Goal: Information Seeking & Learning: Learn about a topic

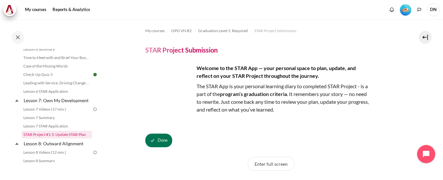
scroll to position [440, 0]
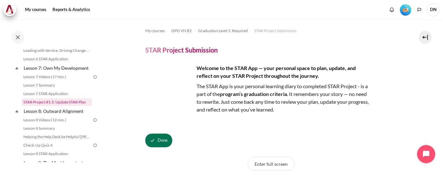
click at [67, 106] on link "STAR Project #1.5: Update STAR Plan" at bounding box center [56, 102] width 71 height 8
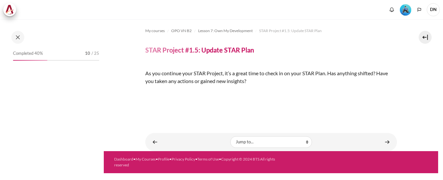
scroll to position [125, 0]
click at [384, 148] on link "Content" at bounding box center [387, 142] width 13 height 13
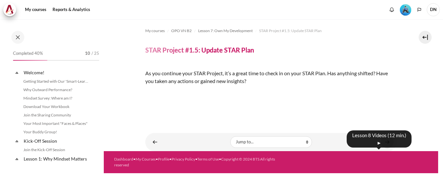
scroll to position [444, 0]
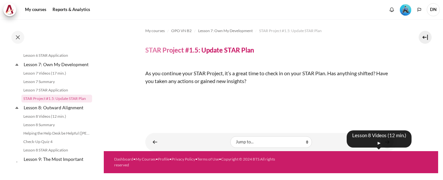
click at [386, 148] on link "Content" at bounding box center [387, 142] width 13 height 13
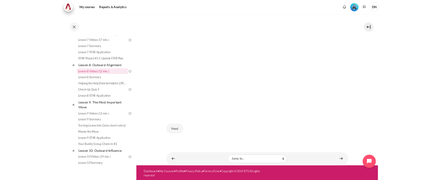
scroll to position [203, 0]
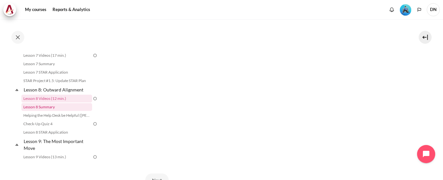
click at [50, 111] on link "Lesson 8 Summary" at bounding box center [56, 107] width 71 height 8
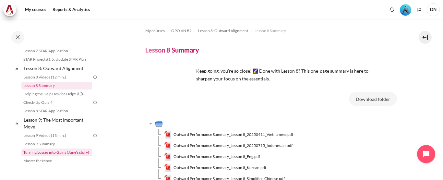
scroll to position [470, 0]
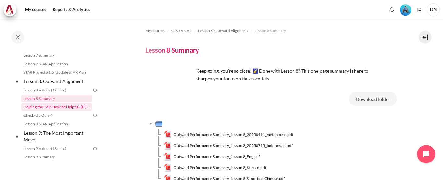
click at [65, 111] on link "Helping the Help Desk be Helpful ([PERSON_NAME]'s Story)" at bounding box center [56, 107] width 71 height 8
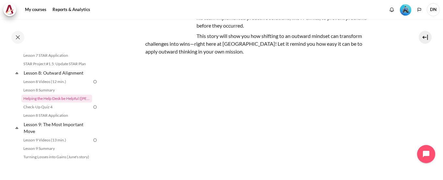
scroll to position [145, 0]
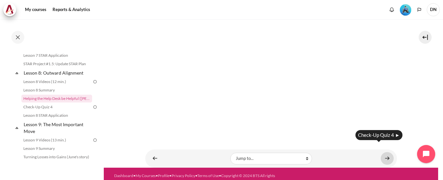
click at [383, 152] on link "Content" at bounding box center [387, 158] width 13 height 13
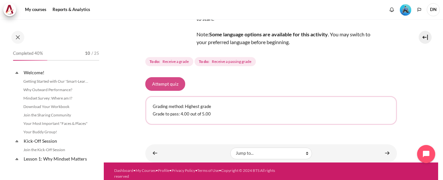
scroll to position [487, 0]
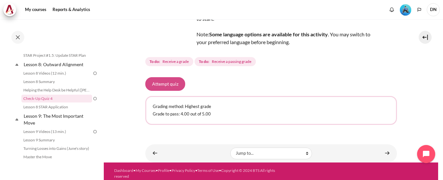
click at [173, 85] on button "Attempt quiz" at bounding box center [165, 84] width 40 height 14
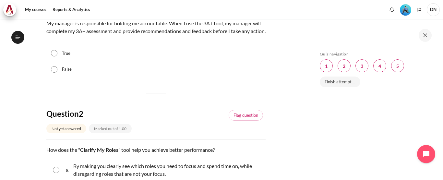
scroll to position [65, 0]
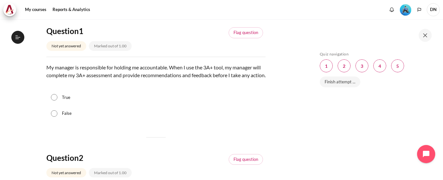
drag, startPoint x: 55, startPoint y: 105, endPoint x: 97, endPoint y: 105, distance: 42.2
click at [55, 101] on input "True" at bounding box center [54, 97] width 6 height 6
radio input "true"
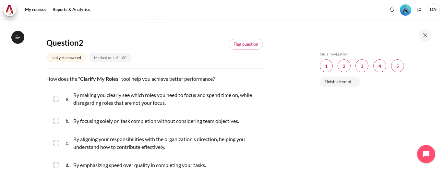
scroll to position [195, 0]
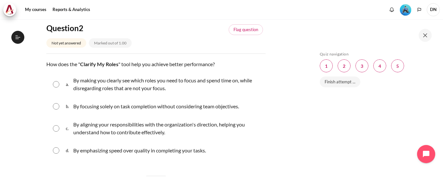
drag, startPoint x: 56, startPoint y: 114, endPoint x: 74, endPoint y: 111, distance: 18.1
click at [56, 110] on input "Content" at bounding box center [56, 106] width 6 height 6
radio input "true"
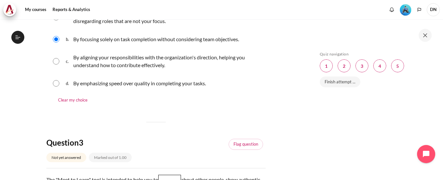
scroll to position [357, 0]
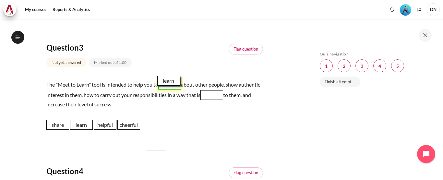
drag, startPoint x: 87, startPoint y: 135, endPoint x: 174, endPoint y: 90, distance: 97.7
click at [174, 86] on span "learn" at bounding box center [168, 81] width 23 height 10
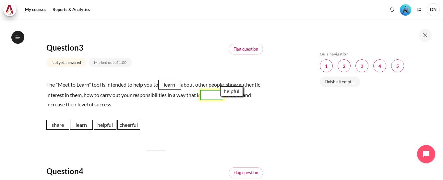
drag, startPoint x: 137, startPoint y: 130, endPoint x: 243, endPoint y: 99, distance: 109.7
click at [243, 96] on span "helpful" at bounding box center [231, 91] width 23 height 10
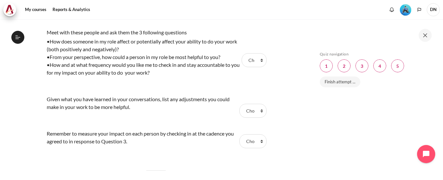
scroll to position [551, 0]
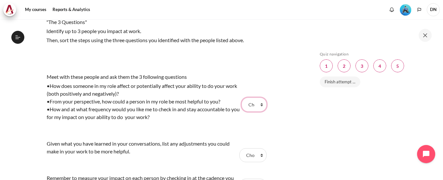
click at [249, 111] on select "Choose... Step 2 Step 3 Step 1" at bounding box center [254, 105] width 25 height 14
select select "1"
click at [242, 105] on select "Choose... Step 2 Step 3 Step 1" at bounding box center [254, 105] width 25 height 14
click at [248, 162] on select "Choose... Step 2 Step 3 Step 1" at bounding box center [252, 155] width 27 height 14
select select "2"
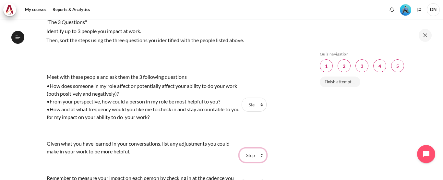
click at [239, 156] on select "Choose... Step 2 Step 3 Step 1" at bounding box center [252, 155] width 27 height 14
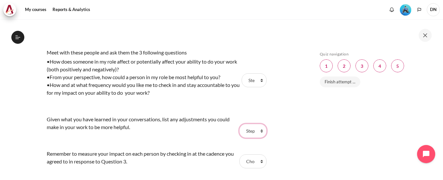
scroll to position [616, 0]
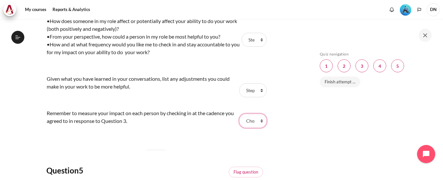
click at [249, 125] on select "Choose... Step 2 Step 3 Step 1" at bounding box center [252, 121] width 27 height 14
select select "3"
click at [239, 122] on select "Choose... Step 2 Step 3 Step 1" at bounding box center [252, 121] width 27 height 14
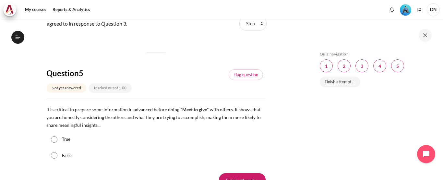
click at [54, 143] on input "True" at bounding box center [54, 139] width 6 height 6
radio input "true"
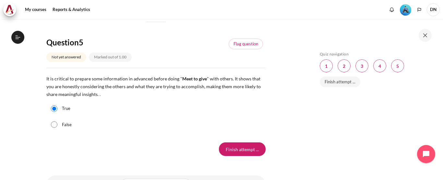
scroll to position [788, 0]
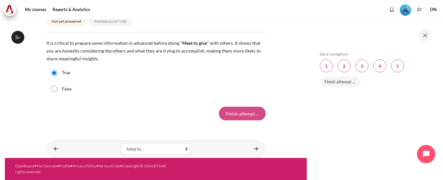
click at [229, 117] on input "Finish attempt ..." at bounding box center [242, 114] width 47 height 14
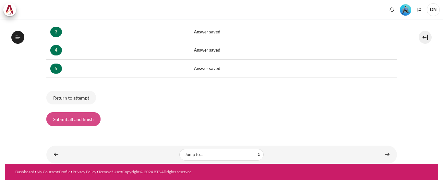
scroll to position [487, 0]
click at [81, 122] on button "Submit all and finish" at bounding box center [73, 119] width 54 height 14
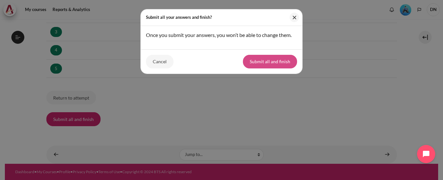
click at [265, 65] on button "Submit all and finish" at bounding box center [270, 62] width 54 height 14
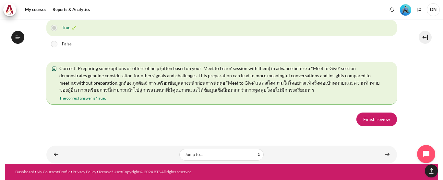
scroll to position [1223, 0]
click at [366, 121] on link "Finish review" at bounding box center [376, 120] width 41 height 14
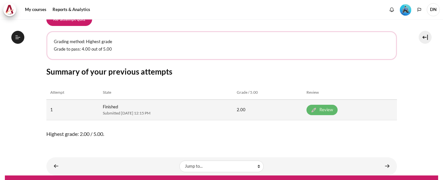
scroll to position [487, 0]
click at [323, 109] on link "Review" at bounding box center [321, 110] width 31 height 10
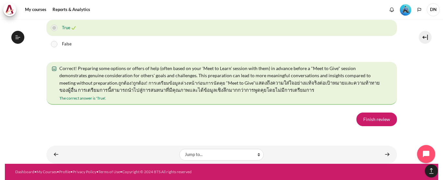
scroll to position [1167, 0]
drag, startPoint x: 374, startPoint y: 178, endPoint x: 372, endPoint y: 174, distance: 4.5
click at [374, 126] on link "Finish review" at bounding box center [376, 120] width 41 height 14
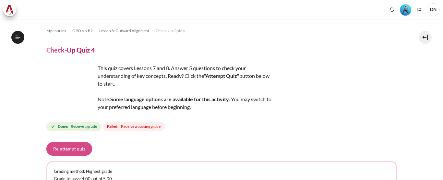
click at [57, 152] on button "Re-attempt quiz" at bounding box center [69, 149] width 46 height 14
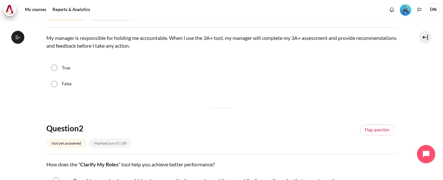
scroll to position [97, 0]
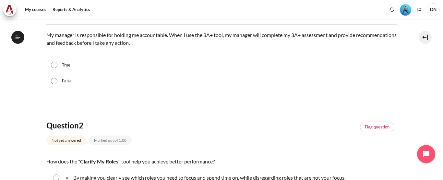
click at [54, 80] on input "False" at bounding box center [54, 81] width 6 height 6
radio input "true"
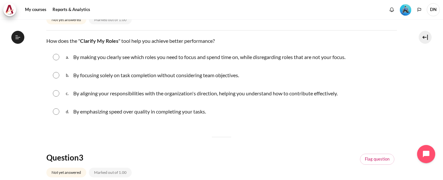
scroll to position [227, 0]
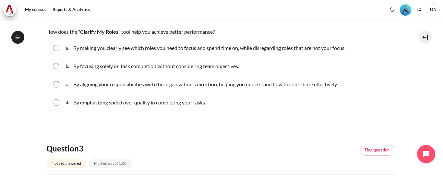
click at [58, 87] on input "Content" at bounding box center [56, 84] width 6 height 6
radio input "true"
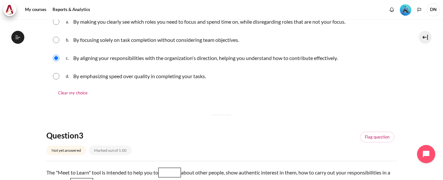
scroll to position [324, 0]
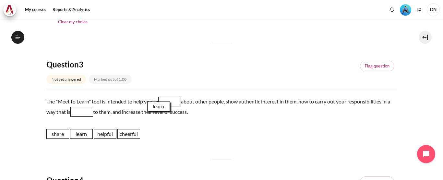
drag, startPoint x: 83, startPoint y: 137, endPoint x: 171, endPoint y: 107, distance: 92.4
click at [170, 107] on span "learn" at bounding box center [158, 106] width 23 height 10
drag, startPoint x: 106, startPoint y: 127, endPoint x: 179, endPoint y: 100, distance: 77.7
click at [176, 100] on span "learn" at bounding box center [165, 102] width 23 height 10
drag, startPoint x: 106, startPoint y: 133, endPoint x: 91, endPoint y: 109, distance: 28.6
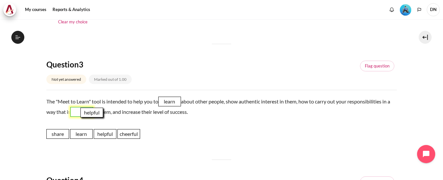
click at [91, 109] on span "helpful" at bounding box center [91, 113] width 23 height 10
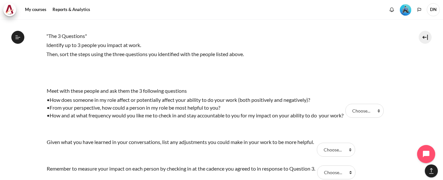
scroll to position [551, 0]
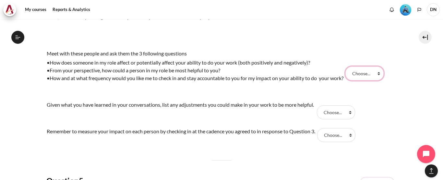
drag, startPoint x: 372, startPoint y: 76, endPoint x: 372, endPoint y: 80, distance: 3.9
click at [372, 76] on select "Choose... Step 3 Step 1 Step 2" at bounding box center [364, 73] width 38 height 14
select select "2"
click at [349, 66] on select "Choose... Step 3 Step 1 Step 2" at bounding box center [364, 73] width 38 height 14
click at [337, 114] on select "Choose... Step 3 Step 1 Step 2" at bounding box center [336, 112] width 38 height 14
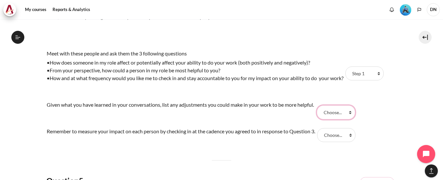
select select "3"
click at [319, 105] on select "Choose... Step 3 Step 1 Step 2" at bounding box center [336, 112] width 38 height 14
drag, startPoint x: 336, startPoint y: 137, endPoint x: 336, endPoint y: 141, distance: 4.9
click at [336, 137] on select "Choose... Step 3 Step 1 Step 2" at bounding box center [336, 135] width 38 height 14
select select "1"
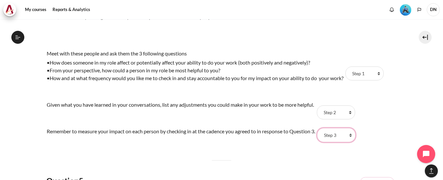
click at [321, 128] on select "Choose... Step 3 Step 1 Step 2" at bounding box center [336, 135] width 38 height 14
click at [386, 138] on div "Meet with these people and ask them the 3 following questions •How does someone…" at bounding box center [221, 96] width 351 height 97
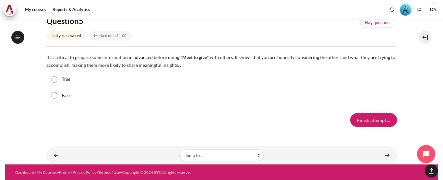
scroll to position [712, 0]
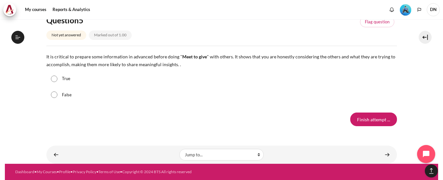
click at [56, 79] on input "True" at bounding box center [54, 79] width 6 height 6
radio input "true"
click at [374, 115] on input "Finish attempt ..." at bounding box center [373, 120] width 47 height 14
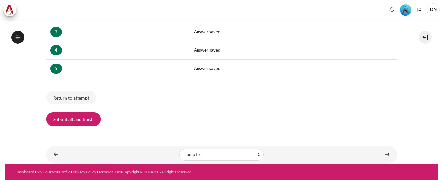
scroll to position [487, 0]
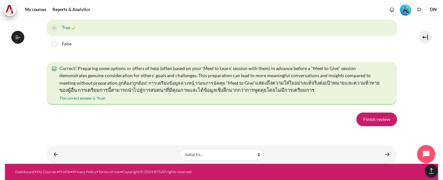
scroll to position [1231, 0]
click at [373, 121] on link "Finish review" at bounding box center [376, 120] width 41 height 14
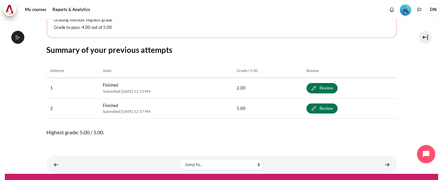
scroll to position [161, 0]
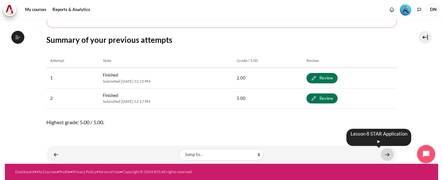
click at [384, 153] on link "Content" at bounding box center [387, 154] width 13 height 13
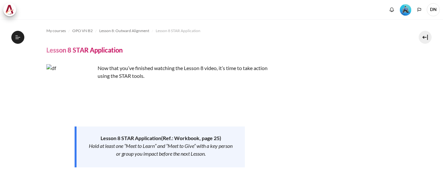
scroll to position [166, 0]
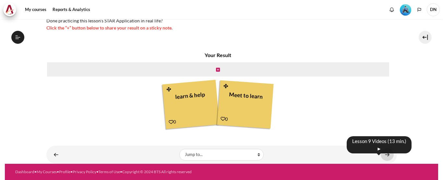
click at [381, 155] on link "Content" at bounding box center [387, 154] width 13 height 13
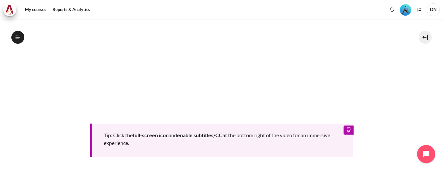
scroll to position [377, 0]
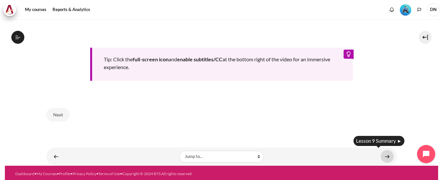
click at [383, 153] on link "Content" at bounding box center [387, 156] width 13 height 13
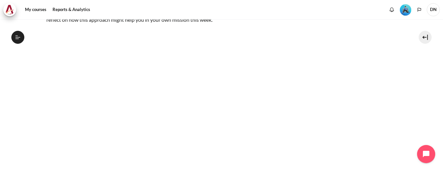
scroll to position [58, 0]
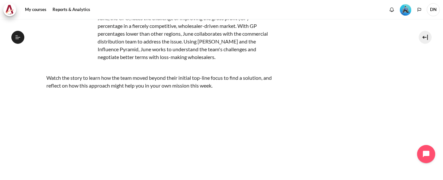
click at [236, 61] on p "This week’s Zuellig Alumni story brings us to Korea, where June, the CFO, faces…" at bounding box center [159, 33] width 227 height 54
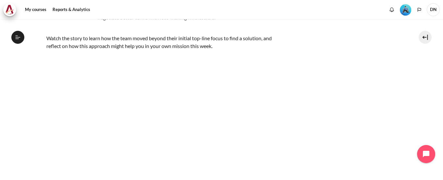
scroll to position [221, 0]
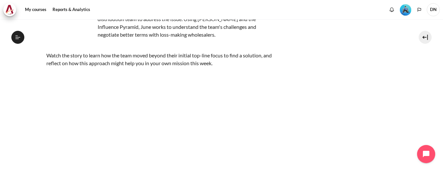
scroll to position [177, 0]
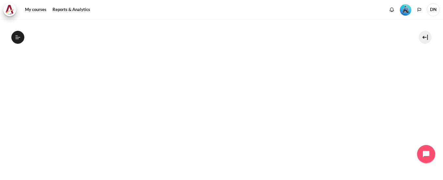
scroll to position [221, 0]
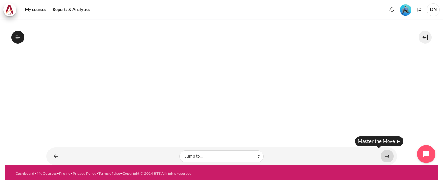
click at [383, 153] on link "Content" at bounding box center [387, 156] width 13 height 13
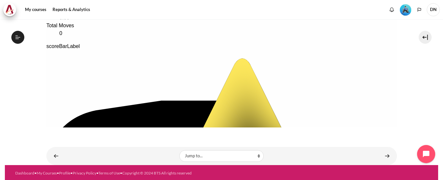
scroll to position [181, 0]
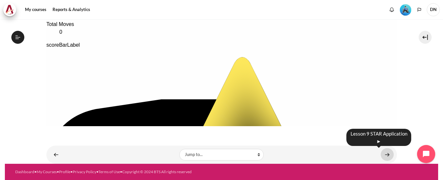
click at [386, 156] on link "Content" at bounding box center [387, 154] width 13 height 13
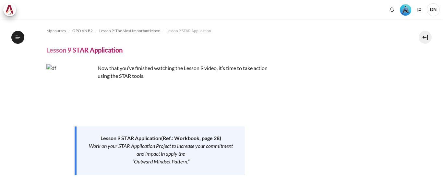
scroll to position [165, 0]
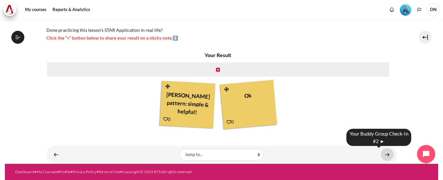
click at [385, 155] on link "Content" at bounding box center [387, 154] width 13 height 13
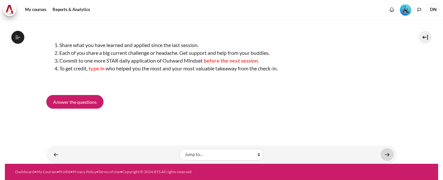
scroll to position [562, 0]
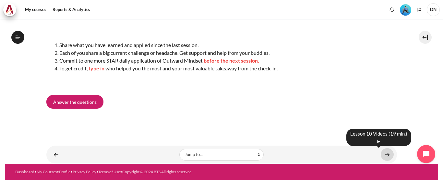
click at [381, 155] on link "Content" at bounding box center [387, 154] width 13 height 13
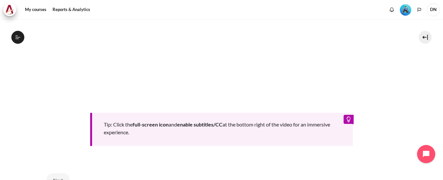
scroll to position [227, 0]
